Goal: Task Accomplishment & Management: Complete application form

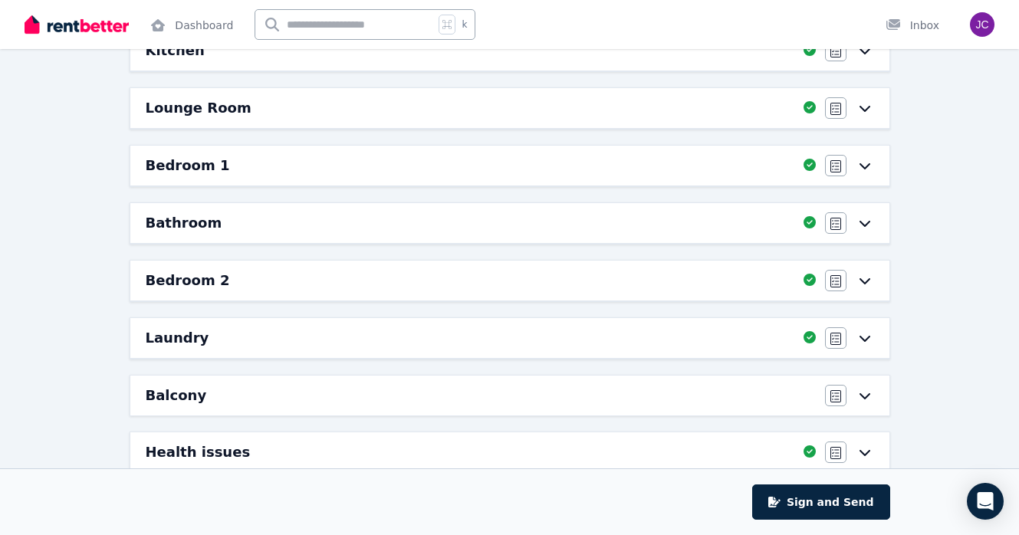
scroll to position [241, 0]
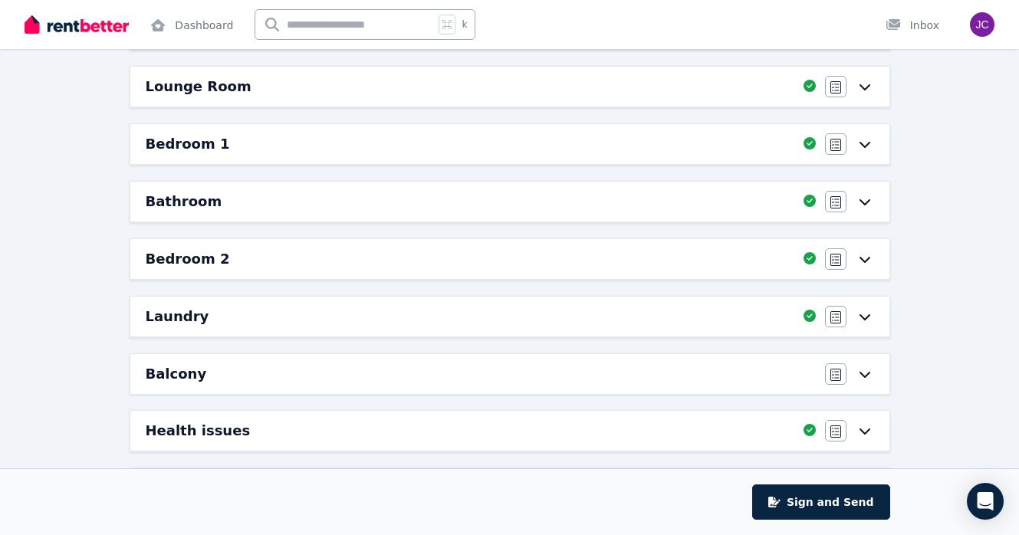
click at [535, 369] on div "Balcony" at bounding box center [481, 374] width 670 height 21
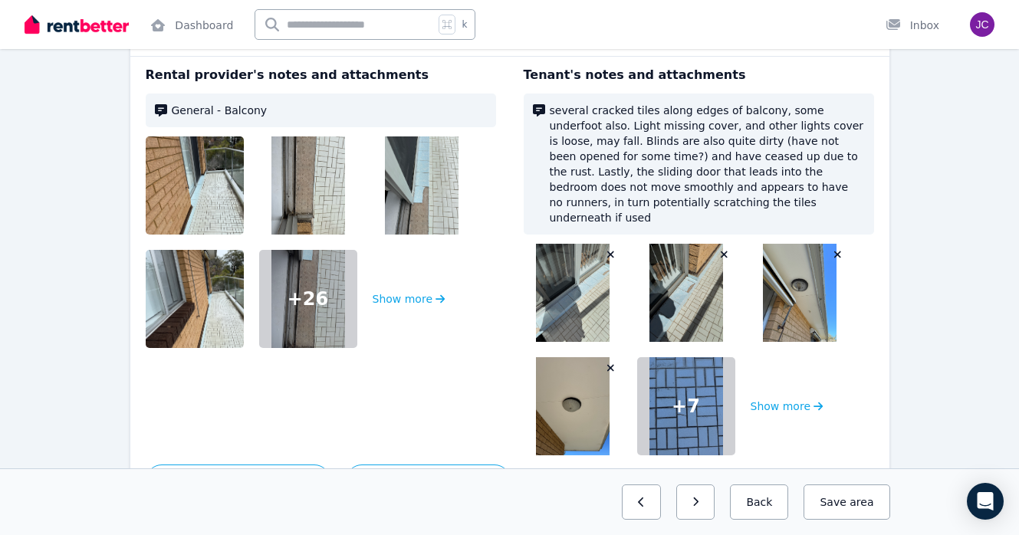
scroll to position [0, 0]
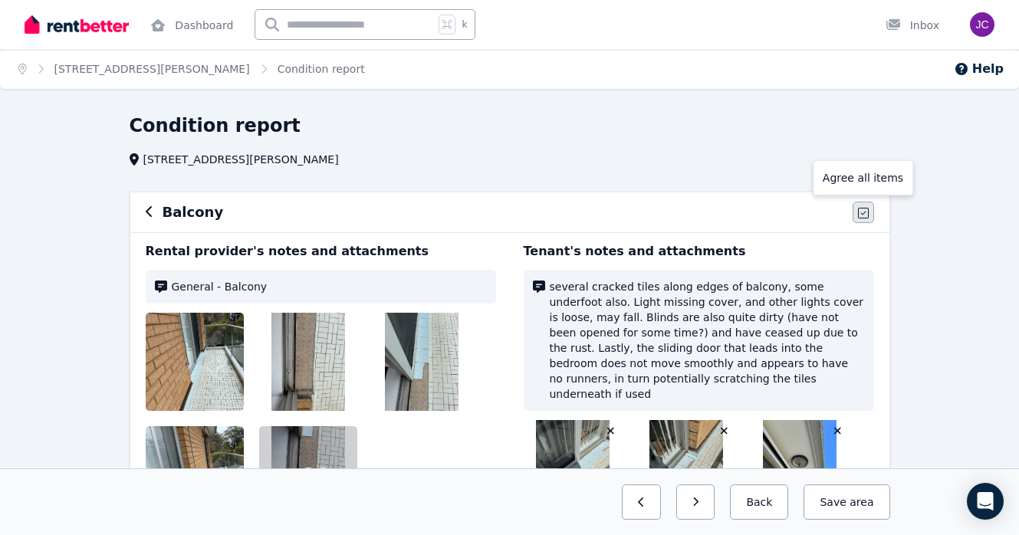
click at [862, 213] on icon "button" at bounding box center [863, 213] width 11 height 12
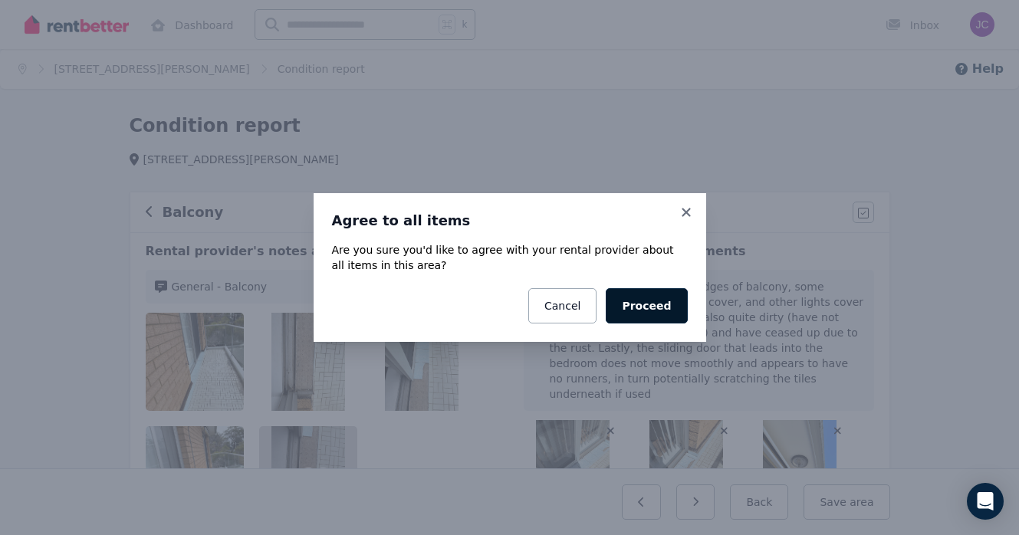
click at [659, 304] on button "Proceed" at bounding box center [646, 305] width 81 height 35
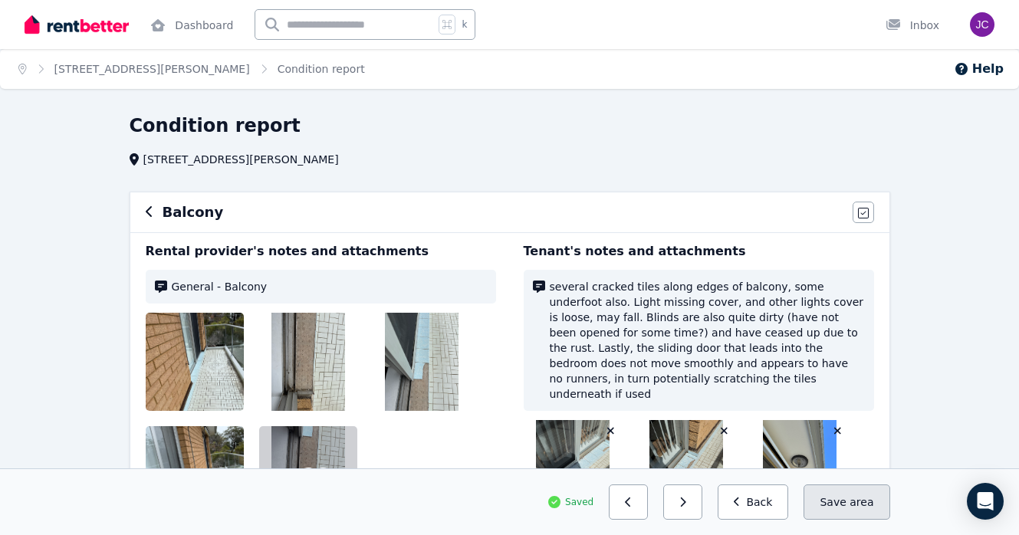
click at [848, 509] on button "Save area" at bounding box center [847, 502] width 86 height 35
click at [769, 508] on button "Back" at bounding box center [753, 502] width 71 height 35
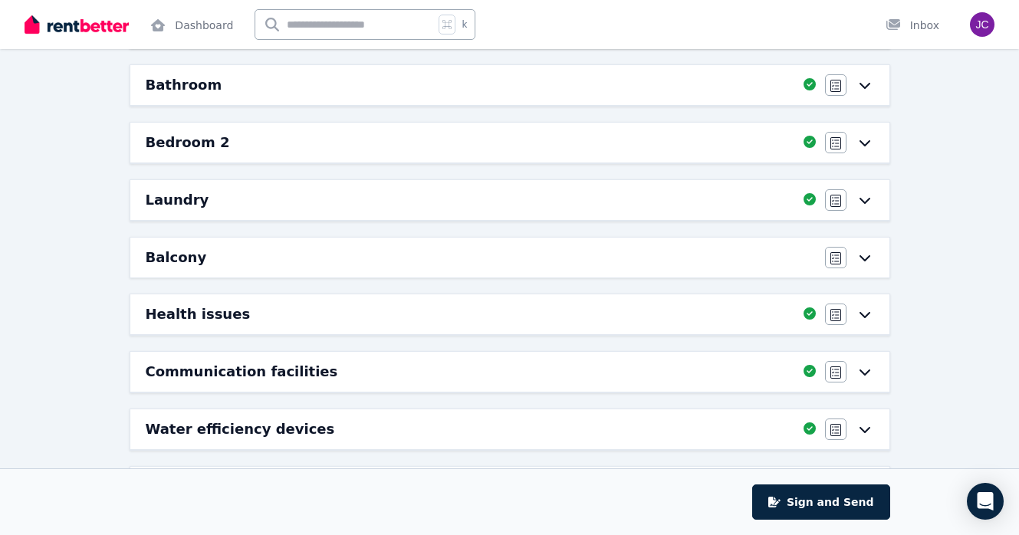
click at [713, 271] on div "Balcony Agree/Disagree" at bounding box center [509, 258] width 759 height 40
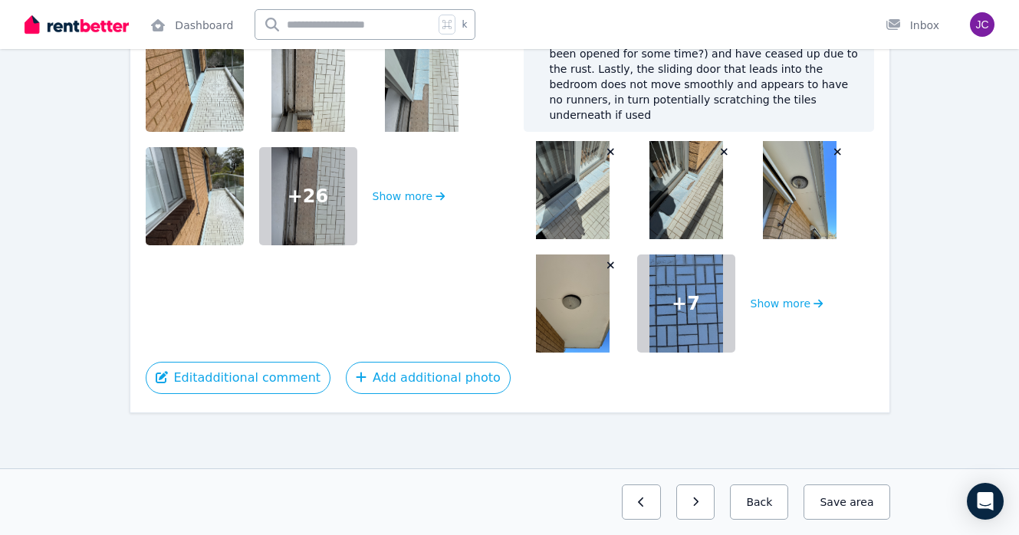
scroll to position [264, 0]
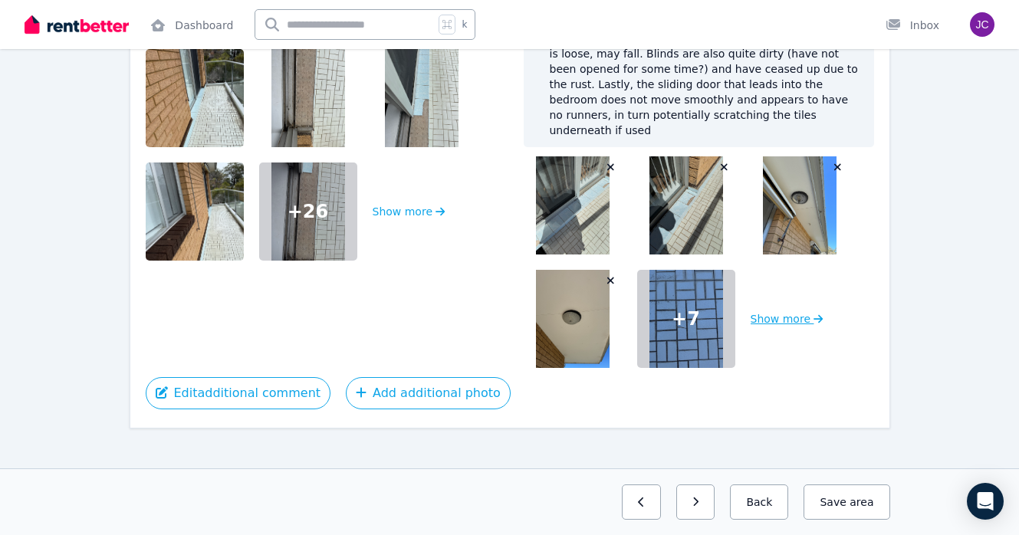
click at [774, 314] on button "Show more" at bounding box center [787, 319] width 73 height 98
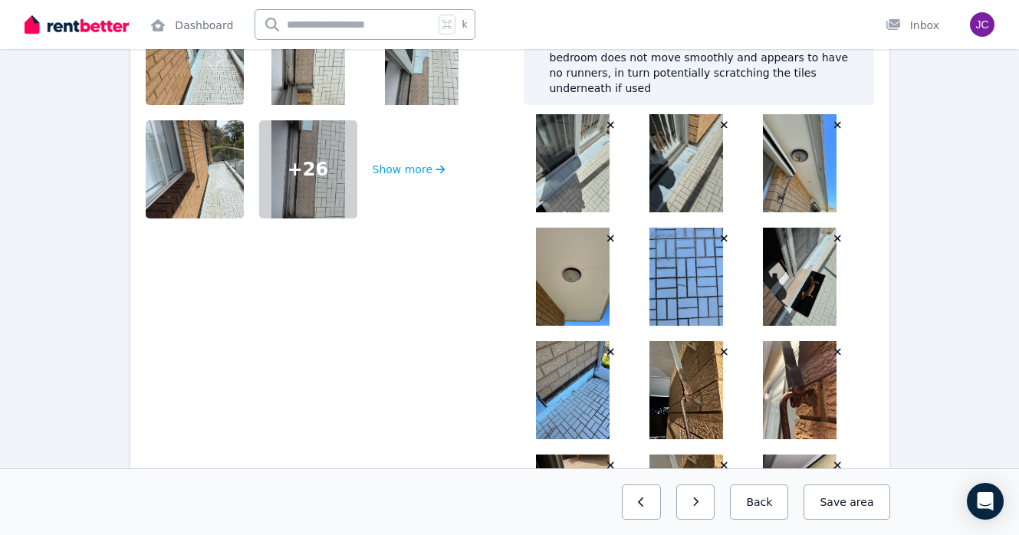
scroll to position [522, 0]
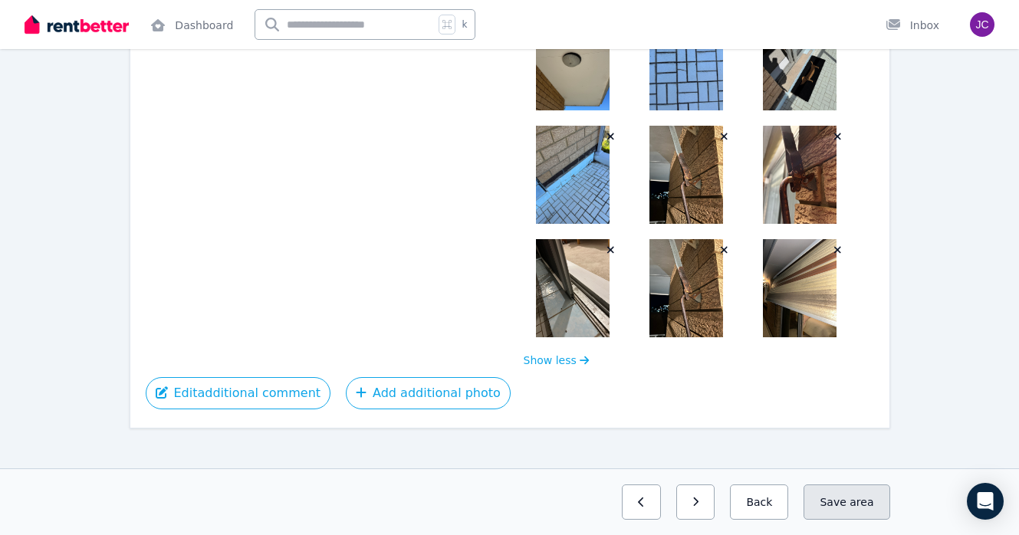
click at [841, 509] on button "Save area" at bounding box center [847, 502] width 86 height 35
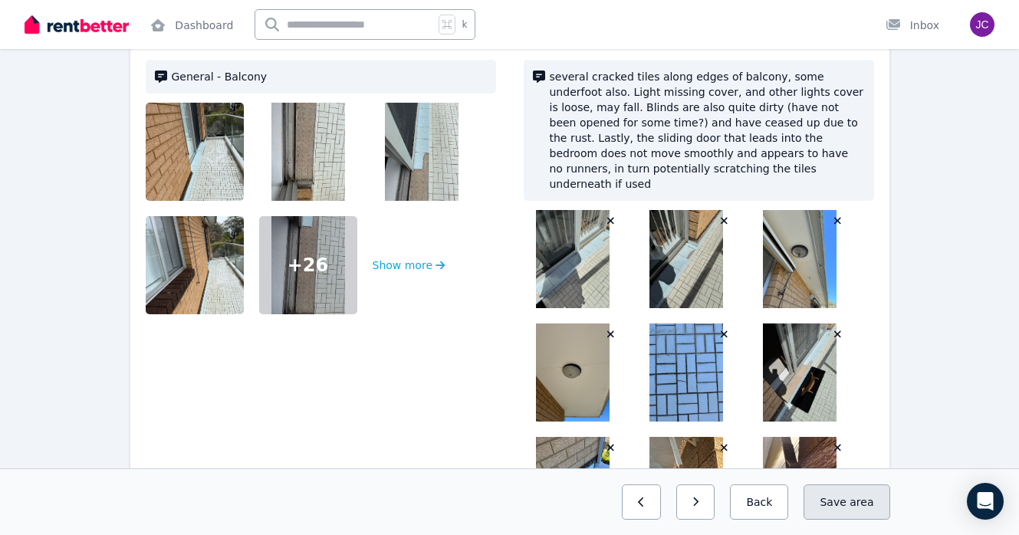
scroll to position [0, 0]
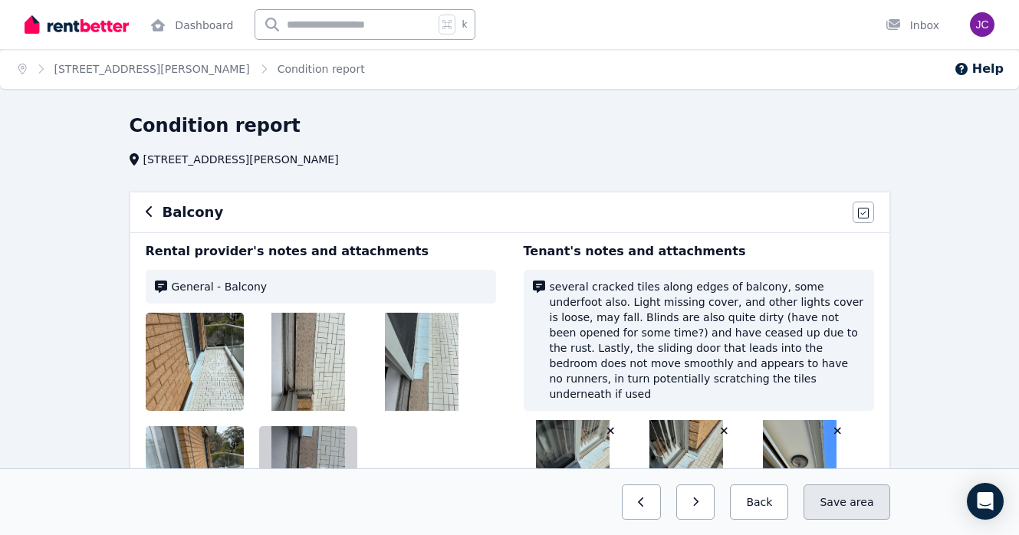
click at [857, 501] on span "area" at bounding box center [862, 502] width 24 height 15
click at [862, 209] on icon "button" at bounding box center [863, 213] width 11 height 12
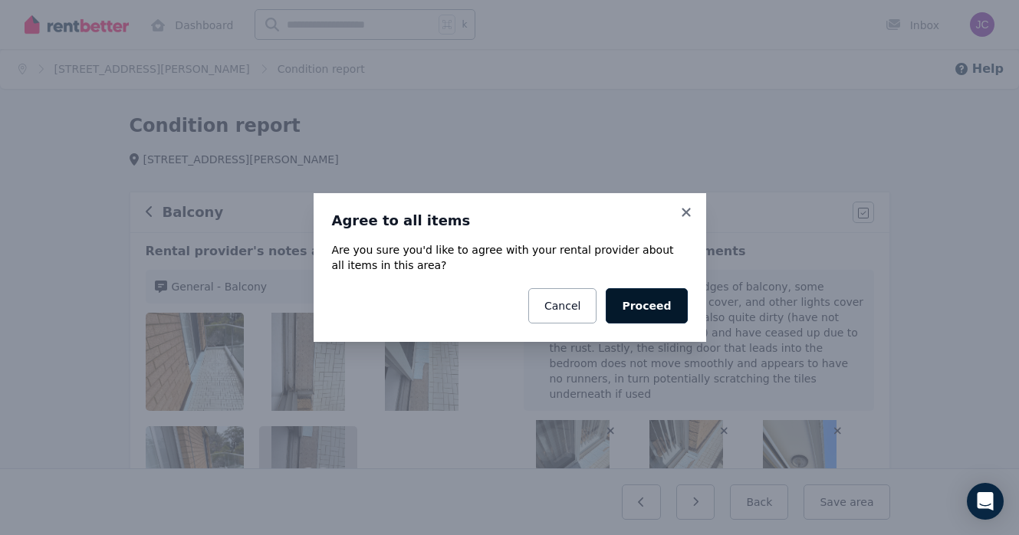
click at [655, 292] on button "Proceed" at bounding box center [646, 305] width 81 height 35
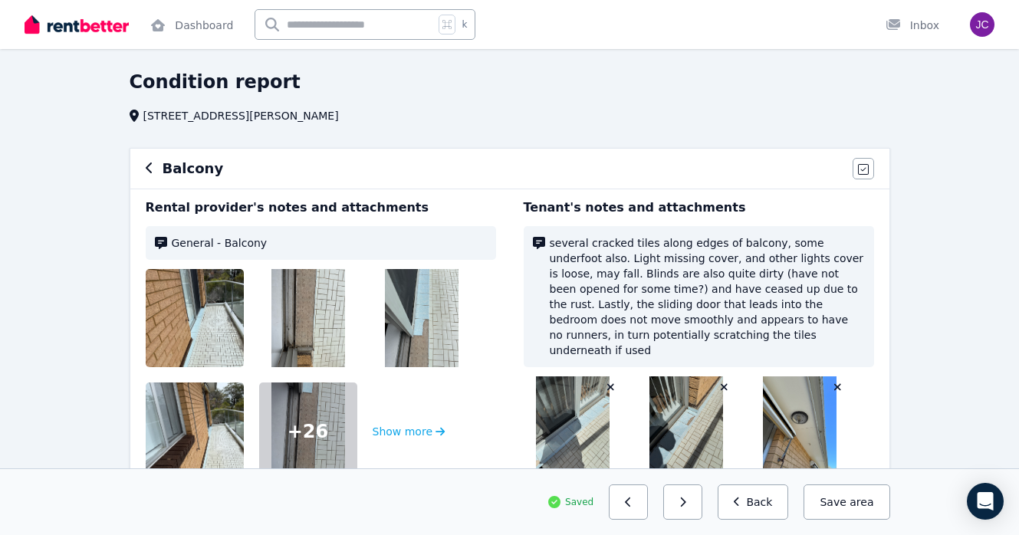
scroll to position [63, 0]
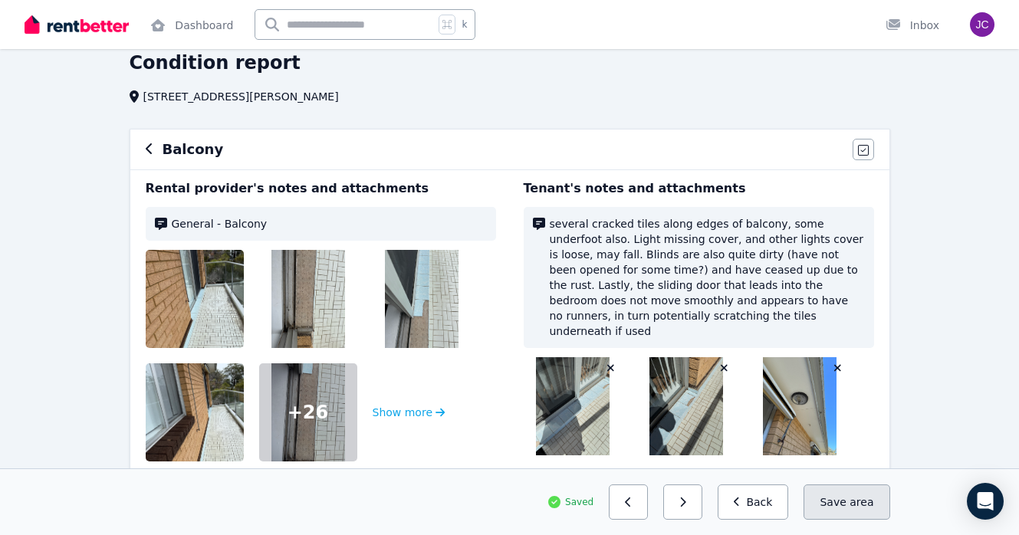
click at [844, 502] on button "Save area" at bounding box center [847, 502] width 86 height 35
click at [764, 501] on button "Back" at bounding box center [753, 502] width 71 height 35
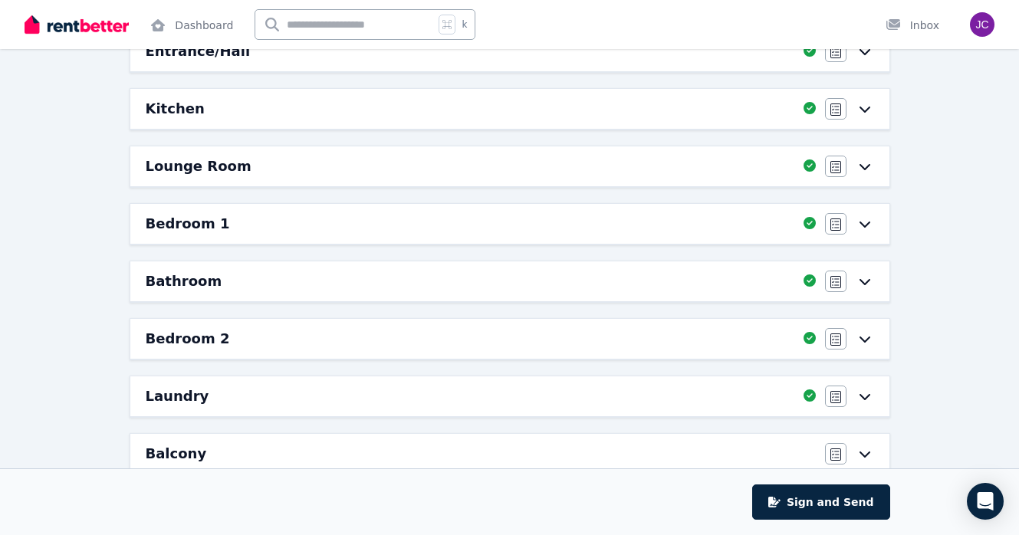
scroll to position [425, 0]
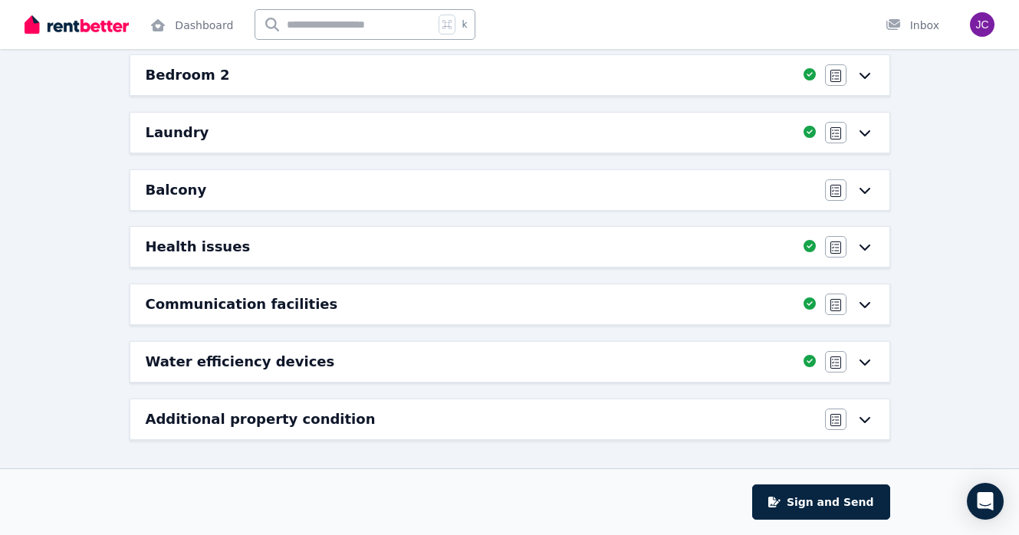
click at [697, 421] on div "Additional property condition" at bounding box center [481, 419] width 670 height 21
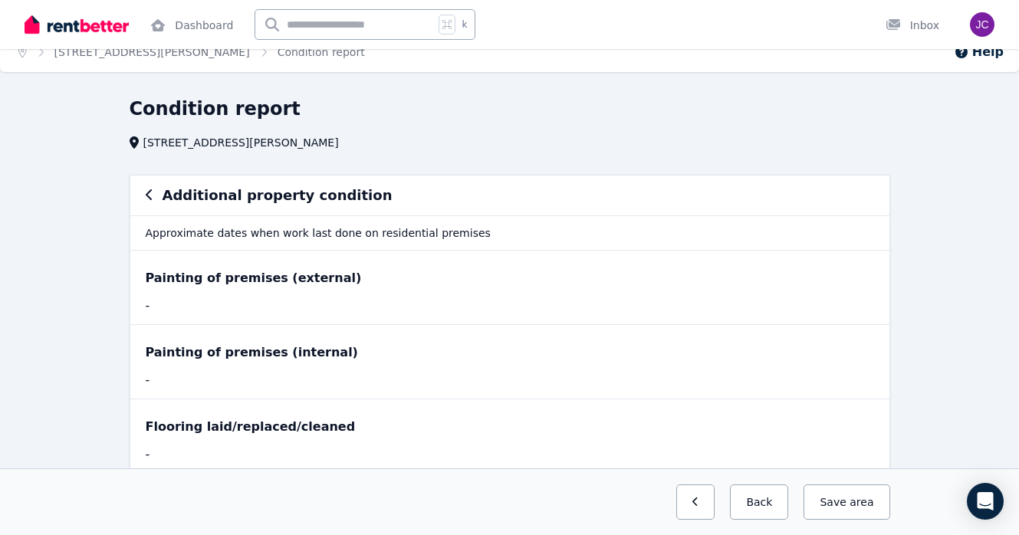
scroll to position [77, 0]
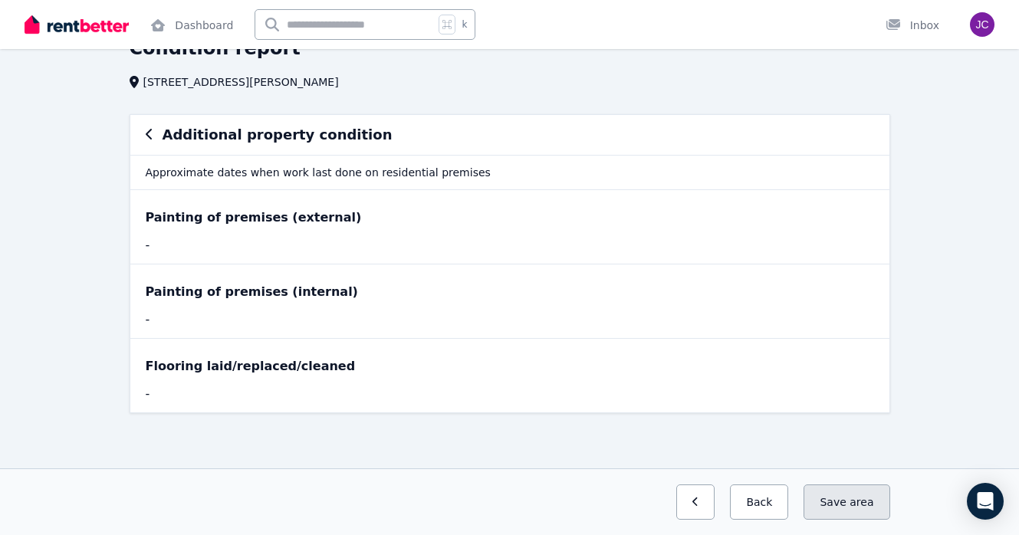
click at [844, 515] on button "Save area" at bounding box center [847, 502] width 86 height 35
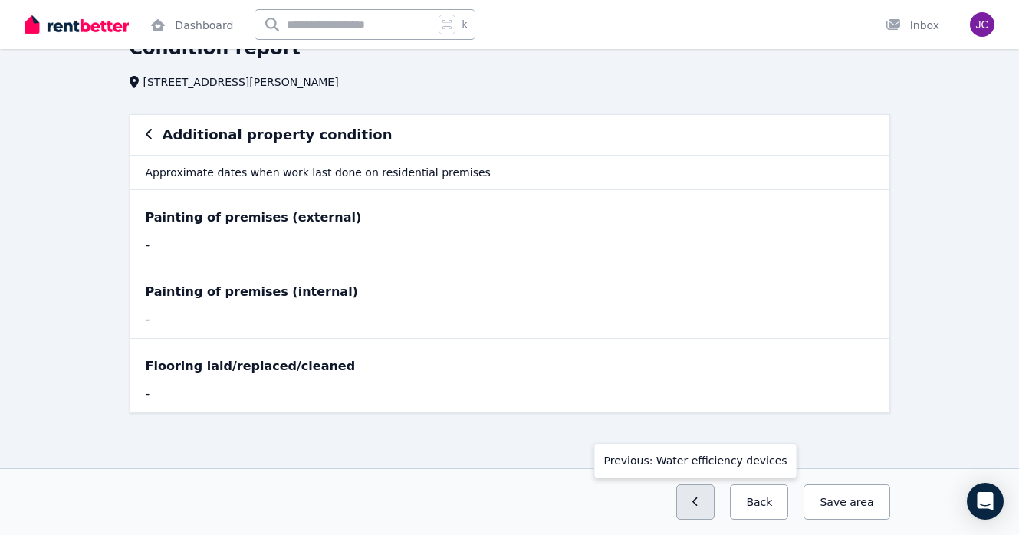
click at [700, 505] on icon "button" at bounding box center [696, 502] width 7 height 11
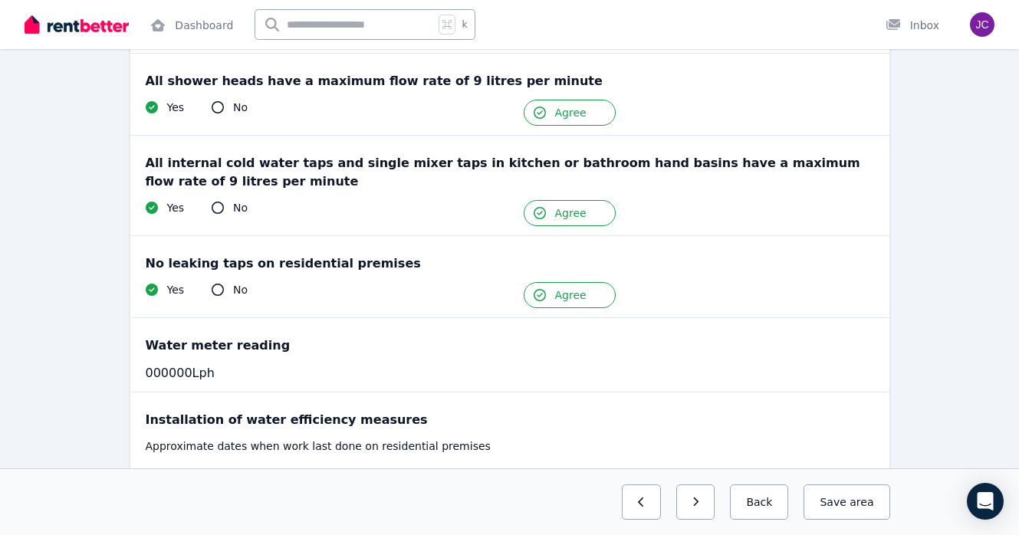
scroll to position [308, 0]
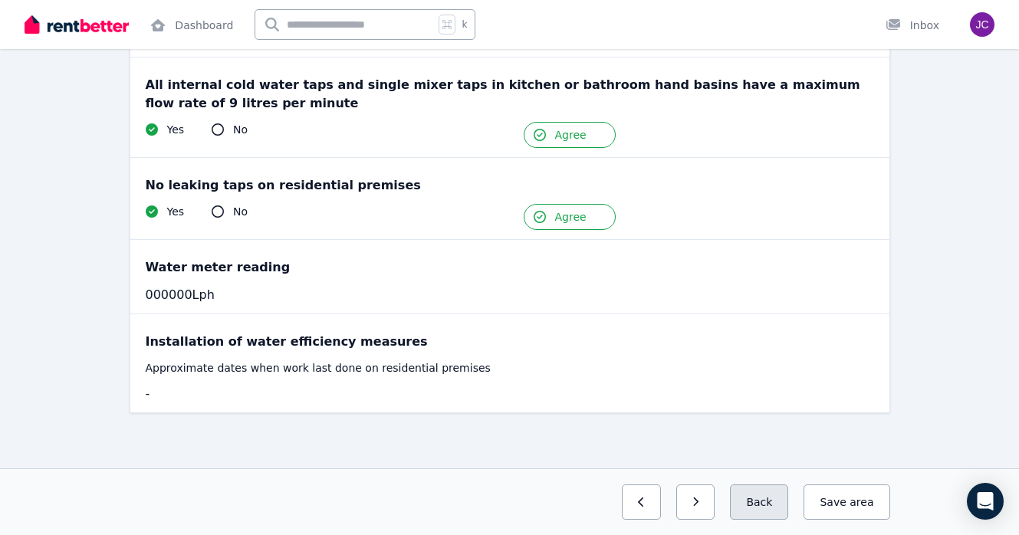
click at [760, 499] on button "Back" at bounding box center [759, 502] width 58 height 35
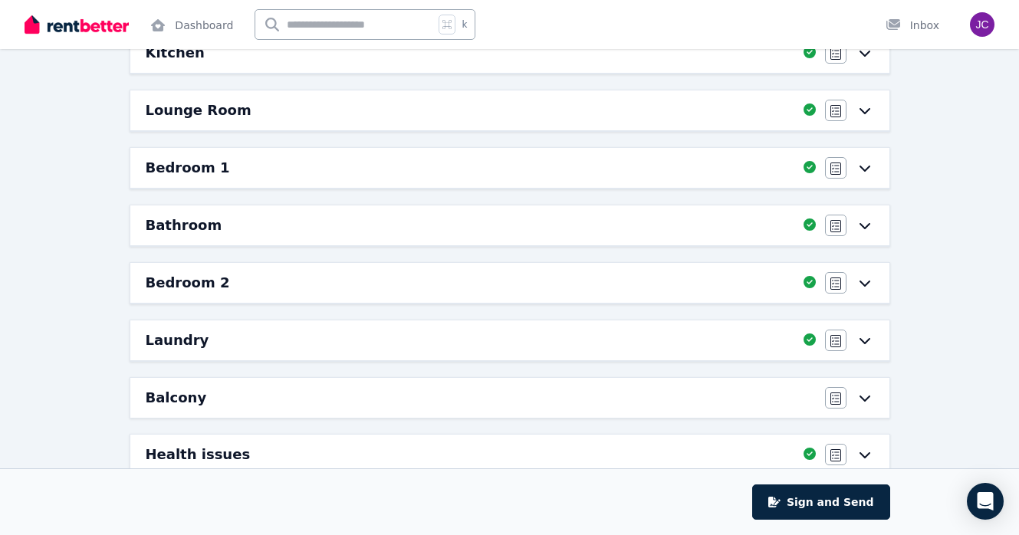
scroll to position [218, 0]
click at [657, 393] on div "Balcony" at bounding box center [481, 397] width 670 height 21
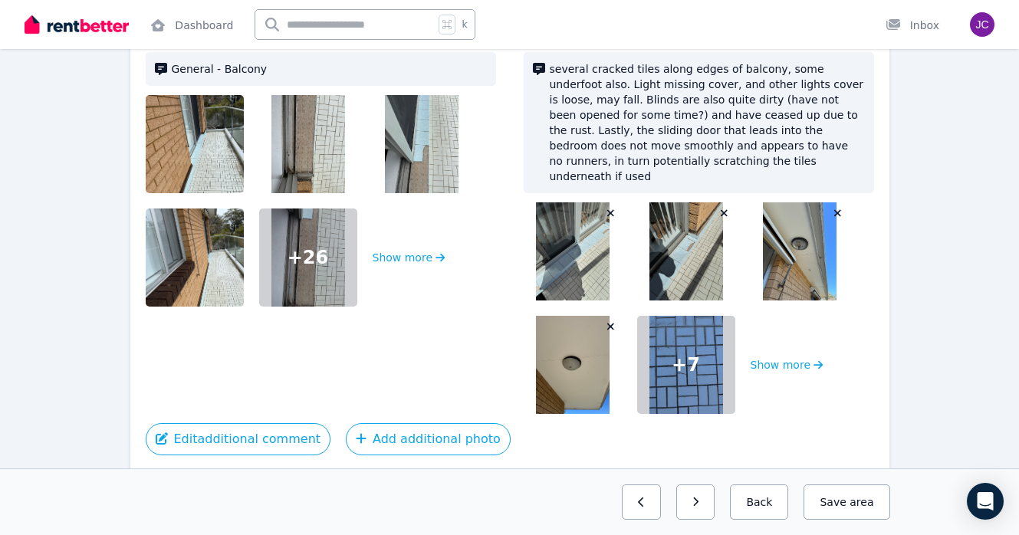
scroll to position [0, 0]
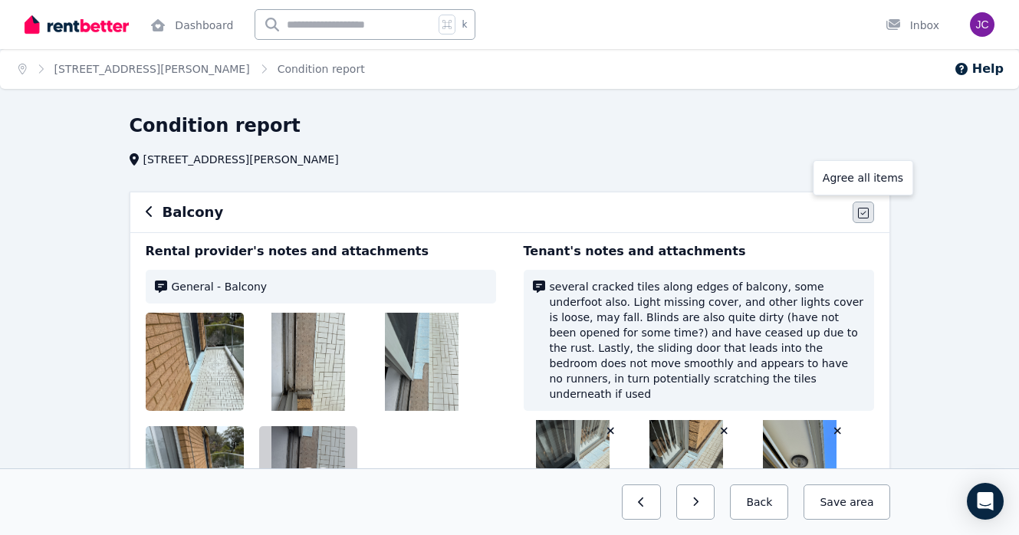
click at [860, 219] on button "button" at bounding box center [863, 212] width 21 height 21
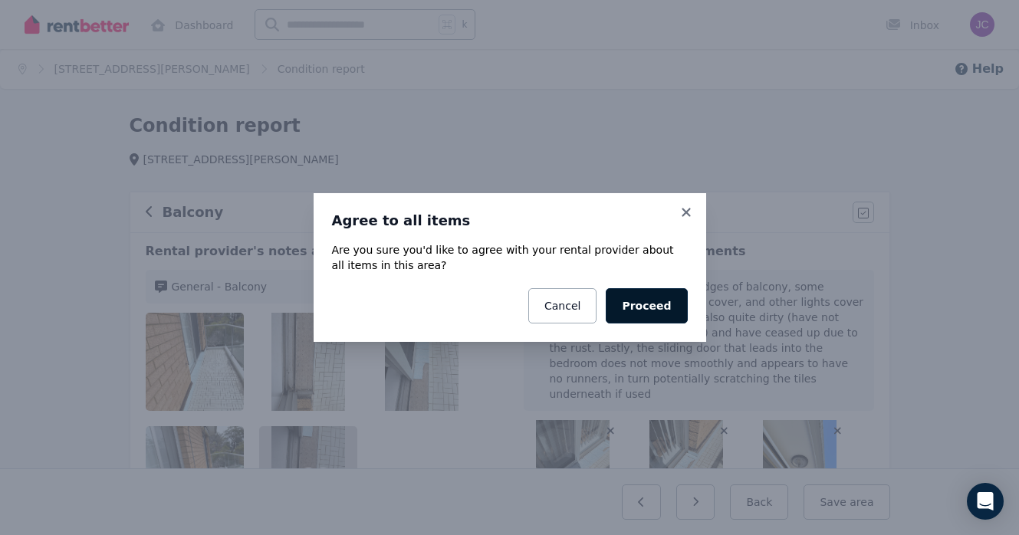
click at [666, 297] on button "Proceed" at bounding box center [646, 305] width 81 height 35
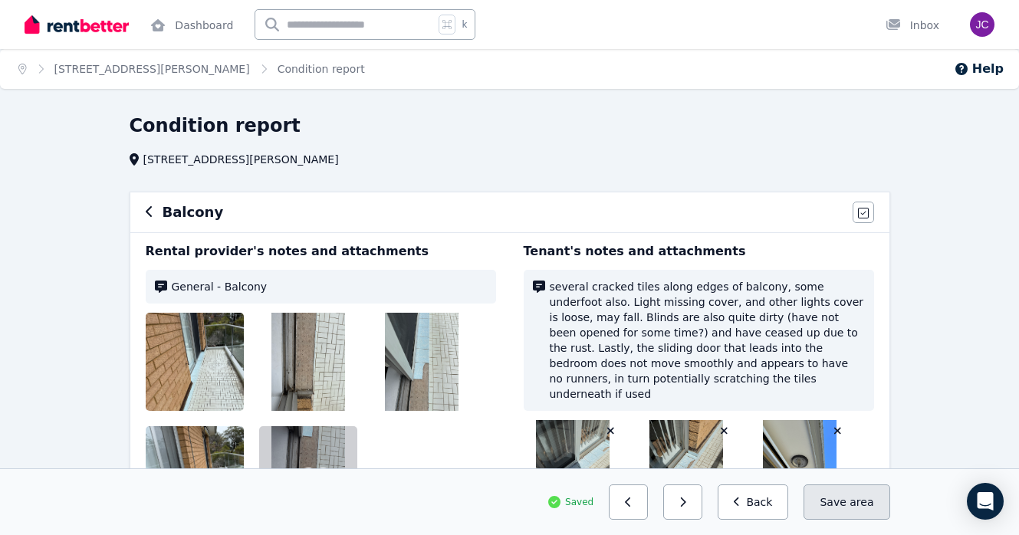
click at [858, 499] on span "area" at bounding box center [862, 502] width 24 height 15
click at [742, 493] on button "Back" at bounding box center [753, 502] width 71 height 35
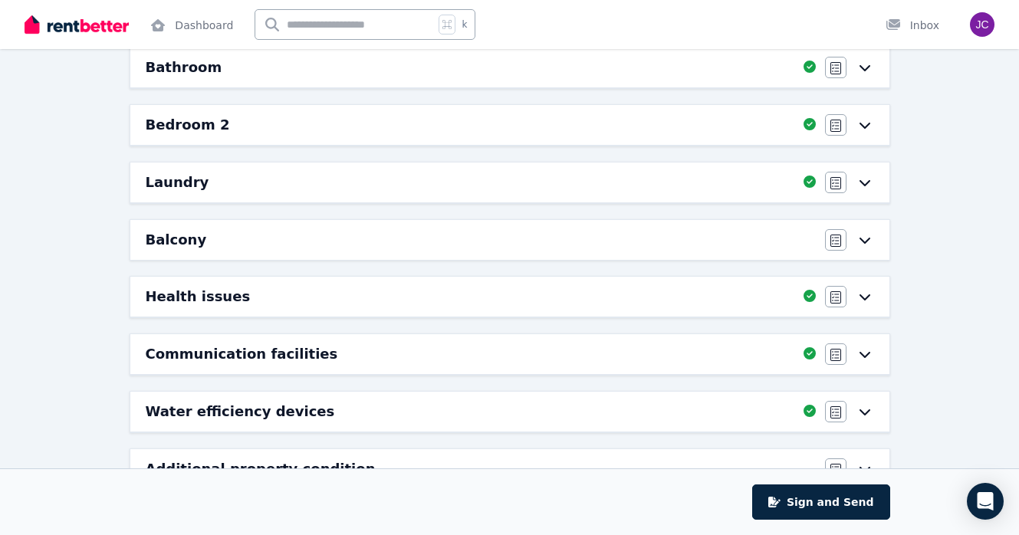
scroll to position [425, 0]
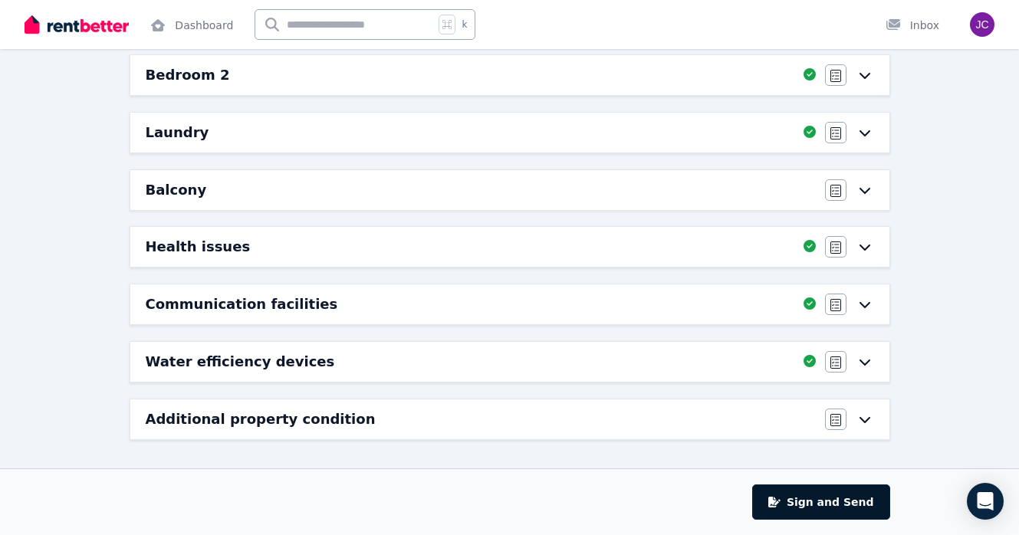
click at [835, 509] on button "Sign and Send" at bounding box center [820, 502] width 137 height 35
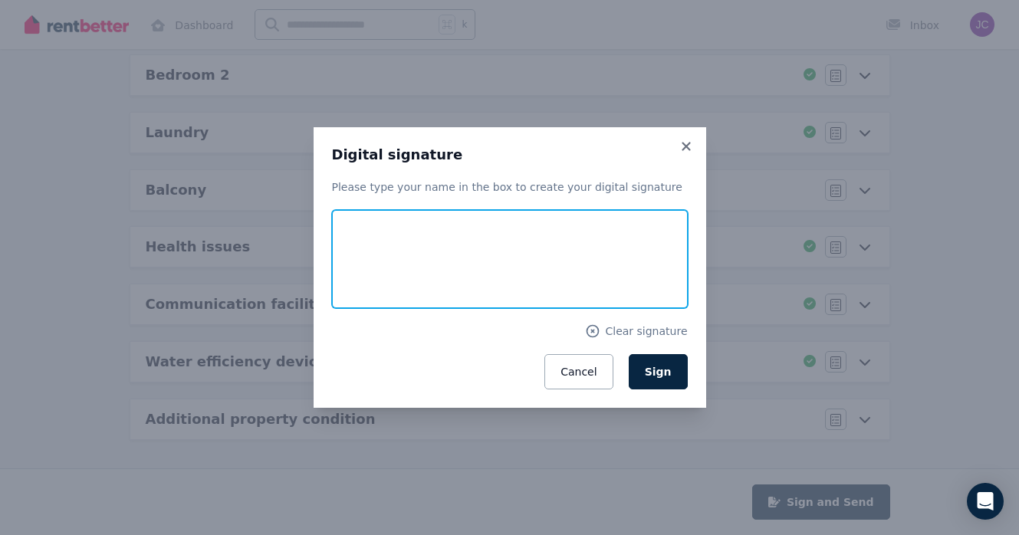
click at [459, 254] on input "text" at bounding box center [510, 259] width 356 height 98
type input "**********"
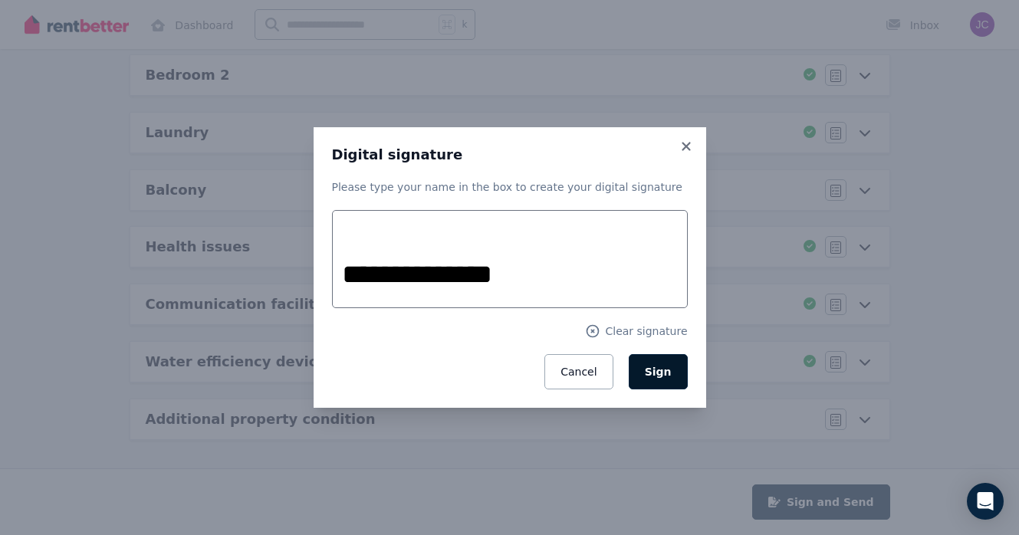
click at [674, 382] on button "Sign" at bounding box center [658, 371] width 59 height 35
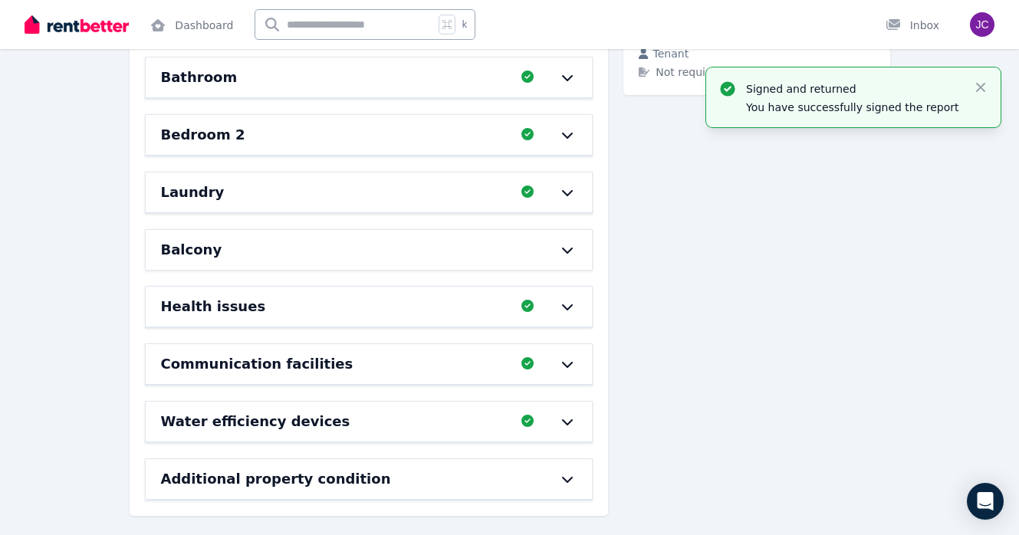
scroll to position [426, 0]
